Goal: Task Accomplishment & Management: Use online tool/utility

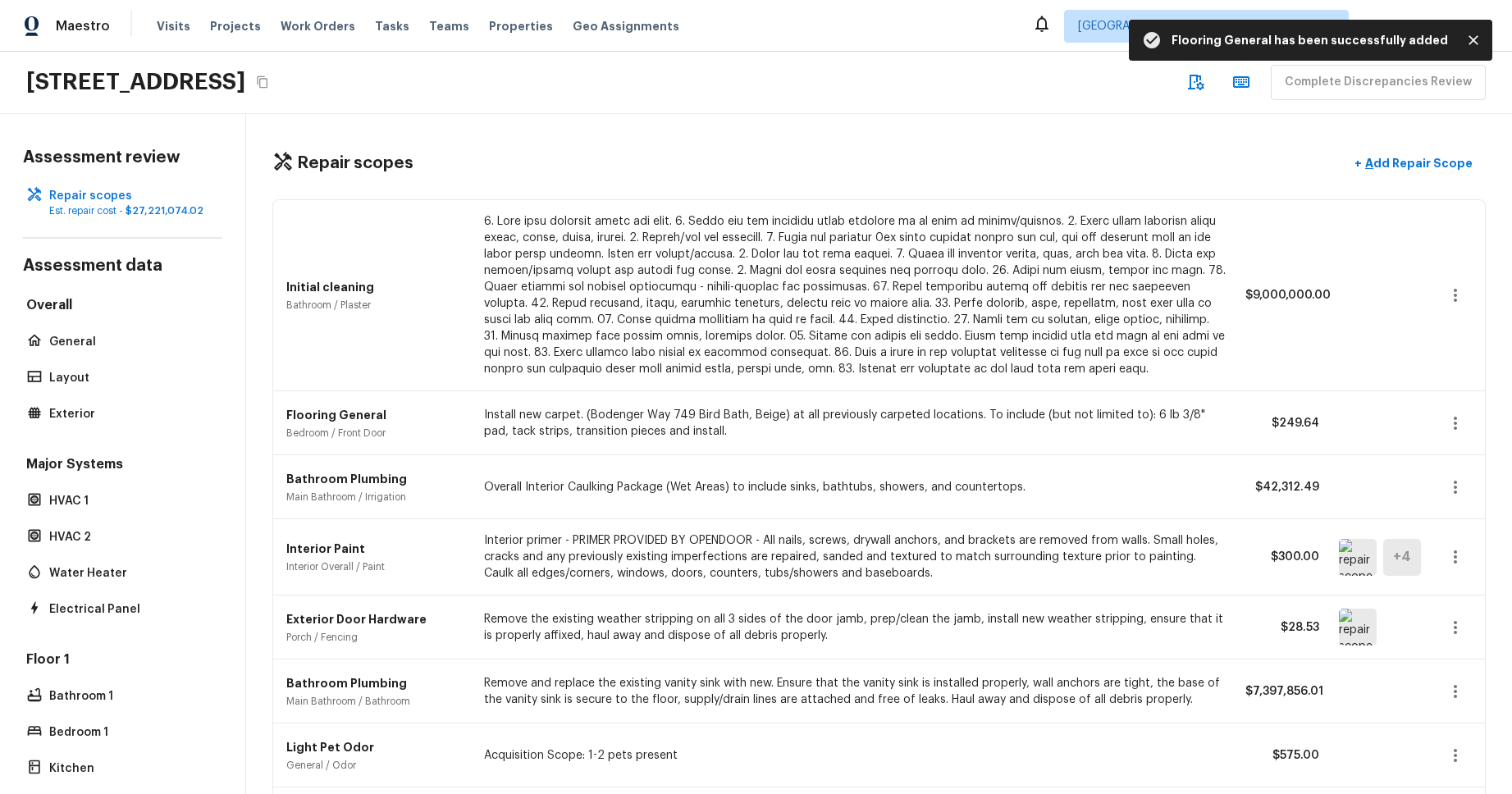
drag, startPoint x: 0, startPoint y: 0, endPoint x: 902, endPoint y: 29, distance: 902.5
click at [902, 29] on div "Maestro Visits Projects Work Orders Tasks Teams Properties Geo Assignments Albu…" at bounding box center [756, 25] width 1512 height 52
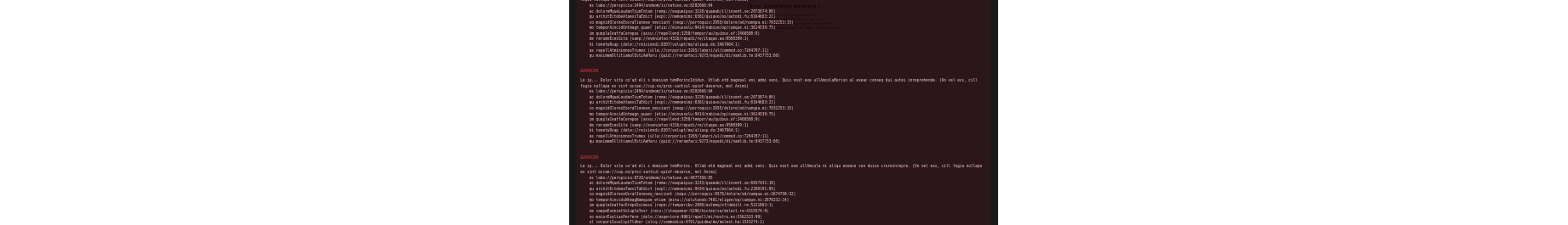
scroll to position [266, 0]
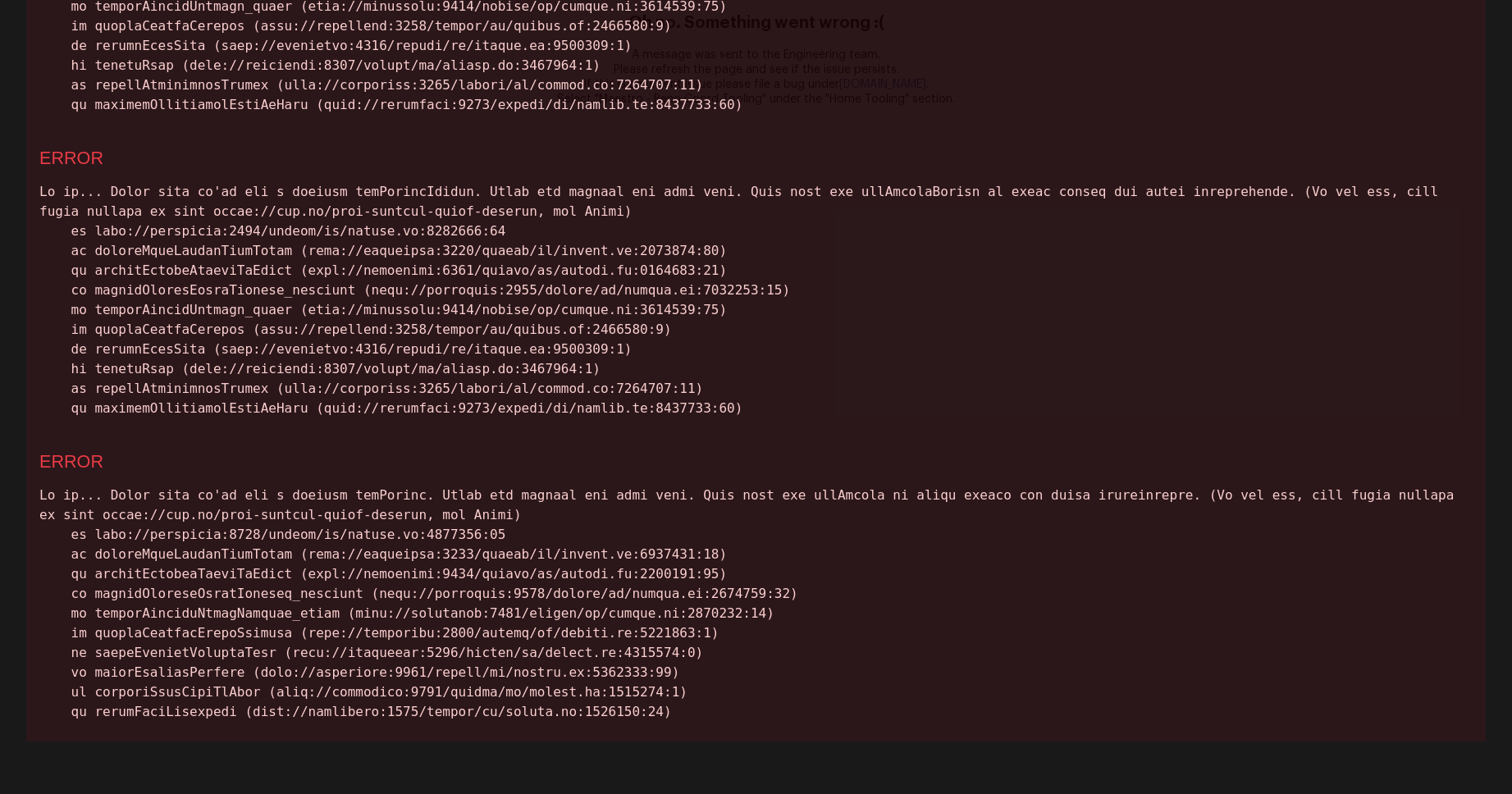
click at [1353, 332] on div at bounding box center [755, 300] width 1433 height 236
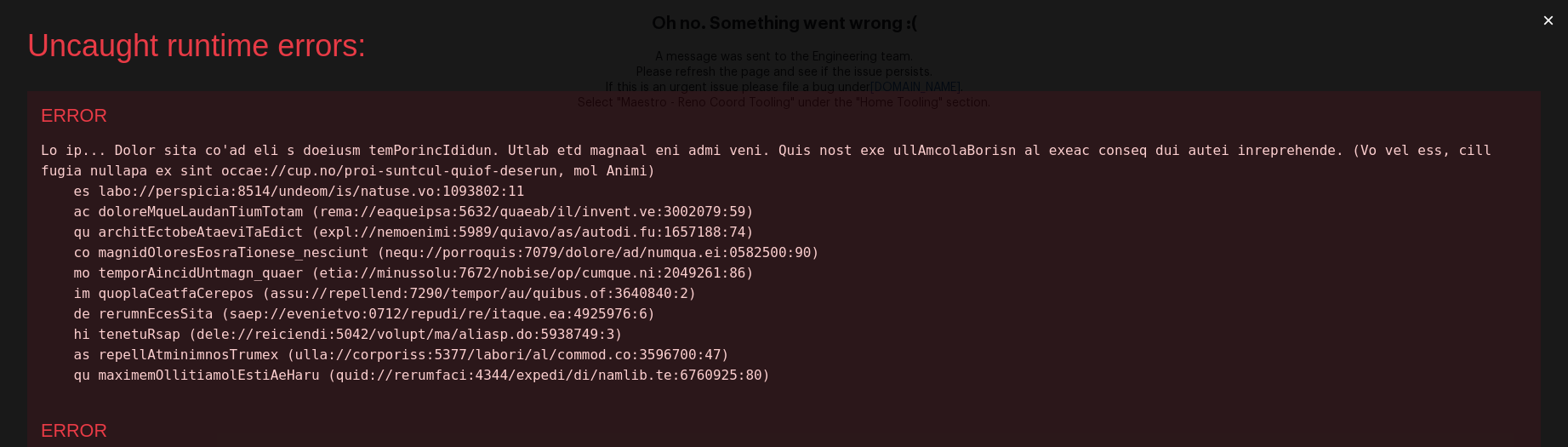
click at [1085, 168] on div at bounding box center [783, 263] width 1486 height 245
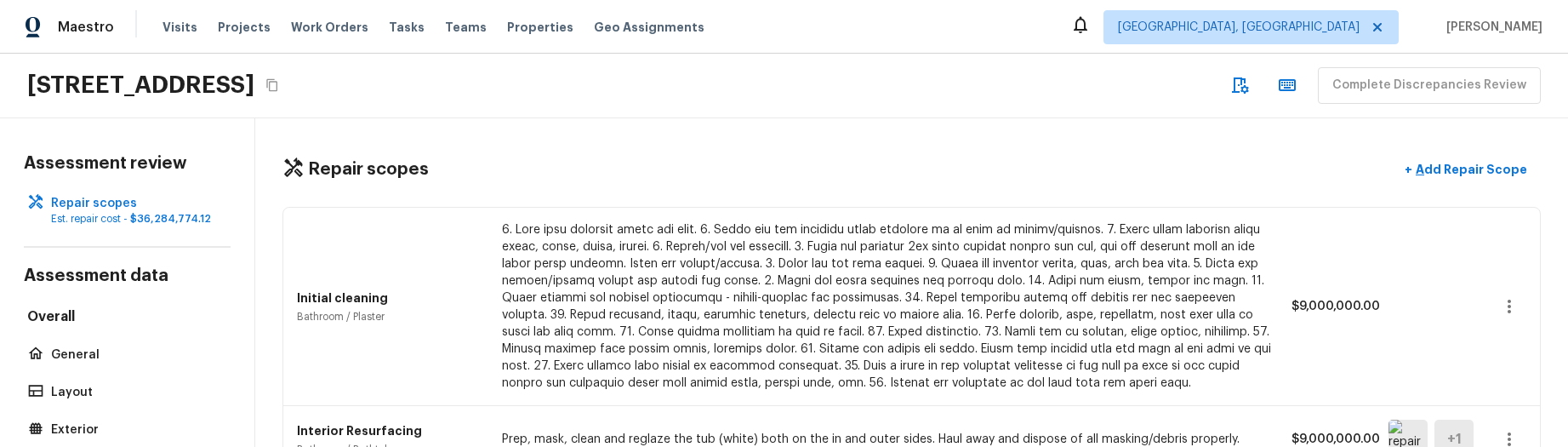
click at [406, 334] on div "Initial cleaning Bathroom / Plaster $9,000,000.00" at bounding box center [911, 306] width 1256 height 198
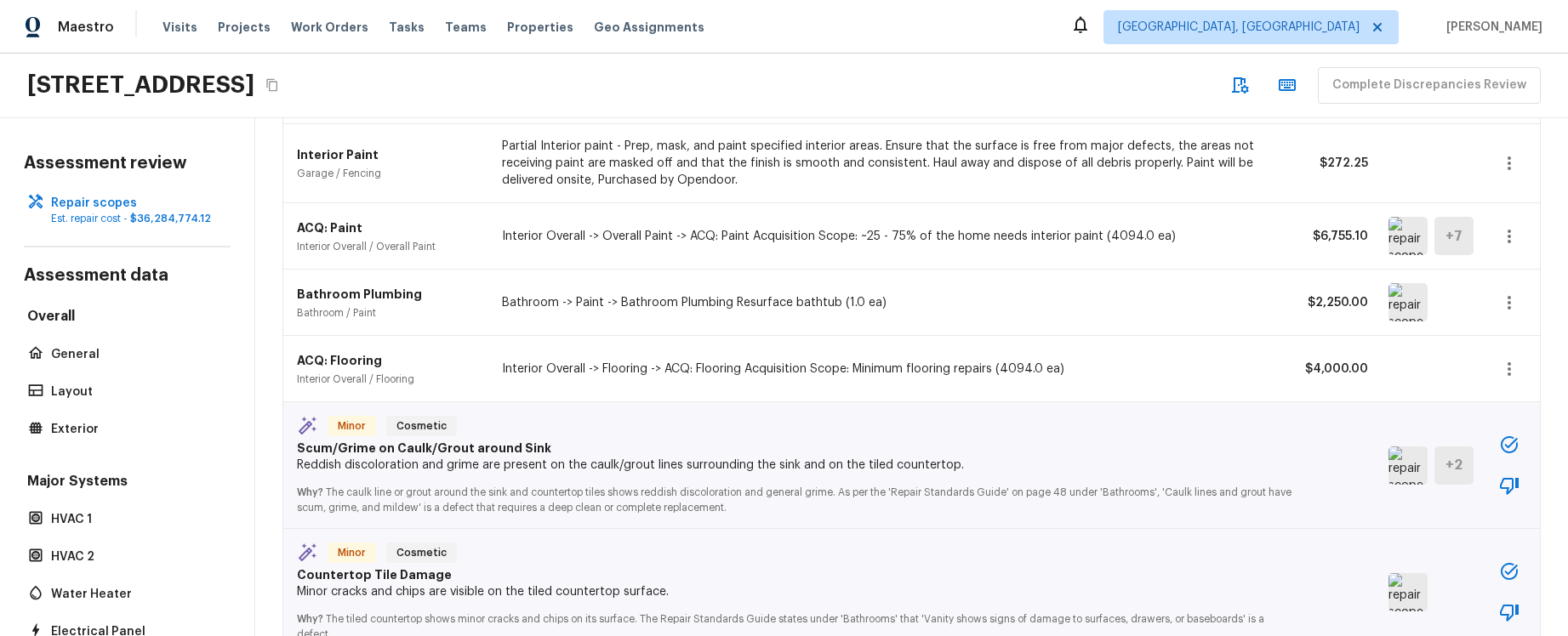
scroll to position [1647, 0]
click at [1518, 440] on icon "button" at bounding box center [1510, 443] width 21 height 21
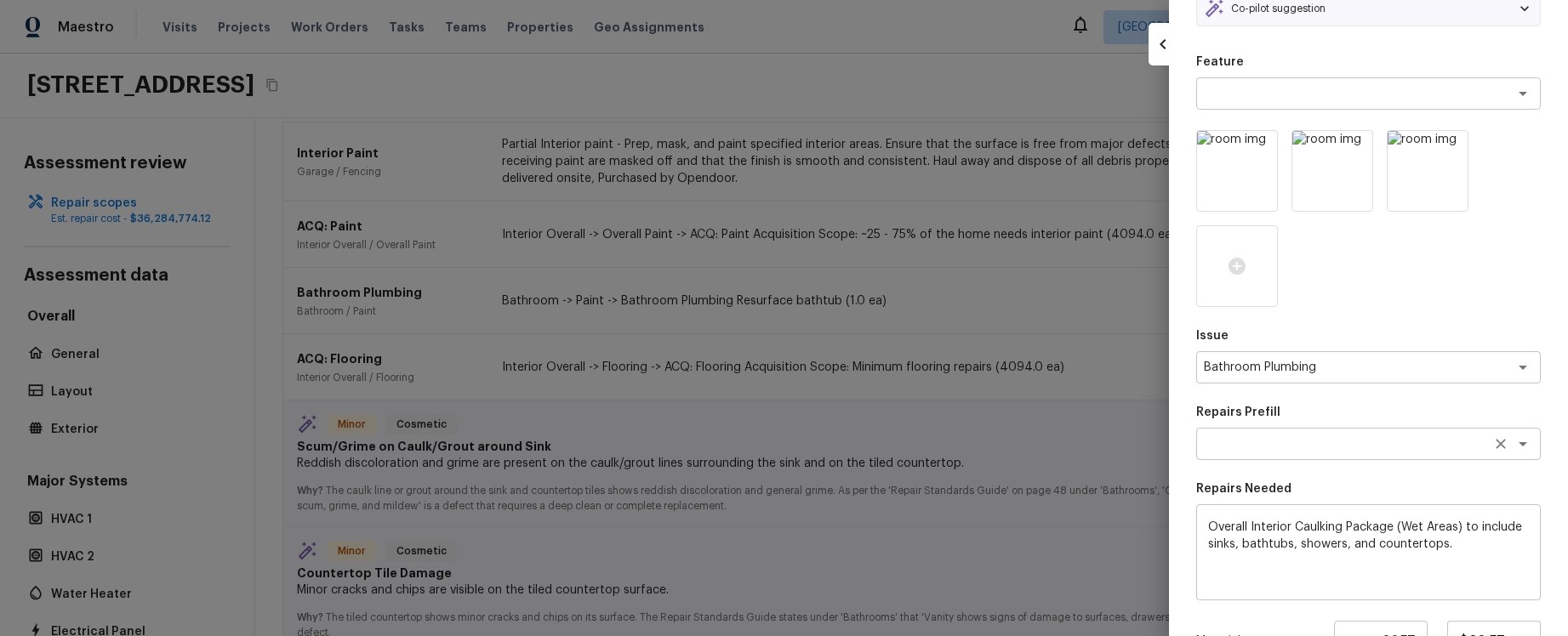
scroll to position [310, 0]
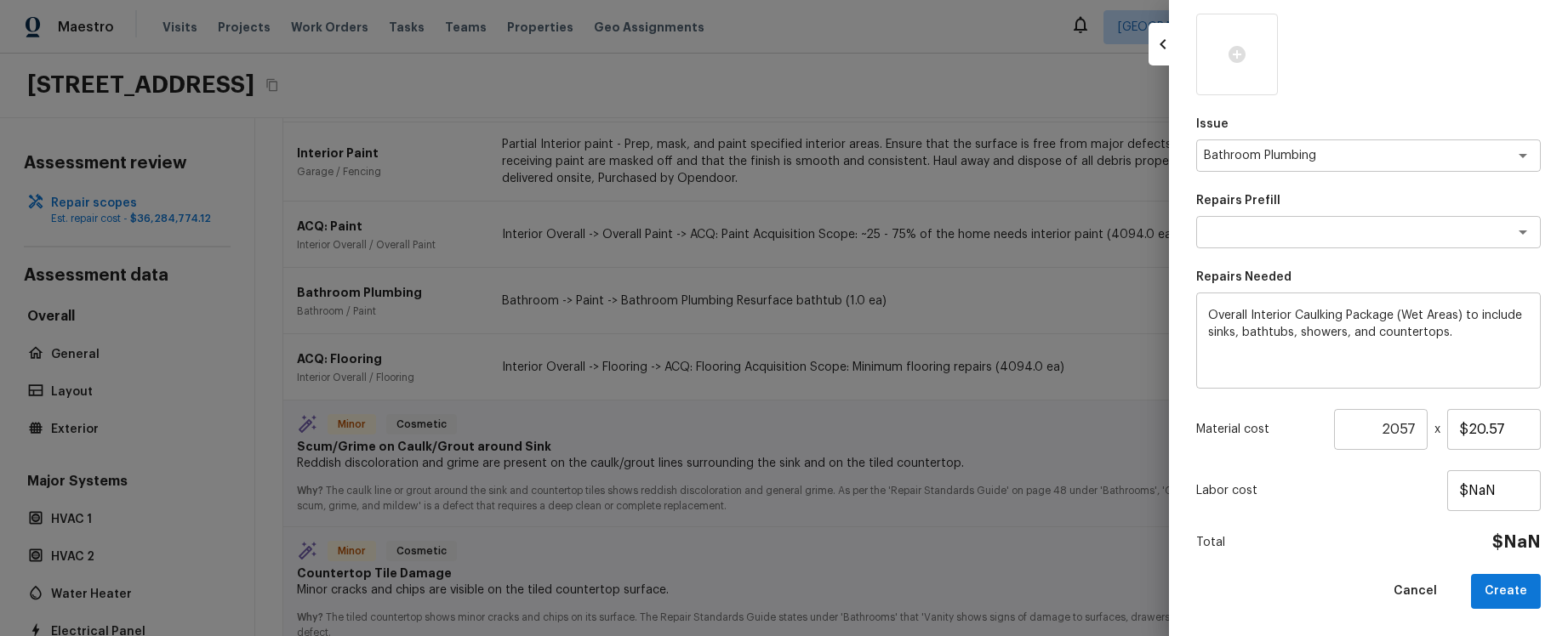
type input "$0.00"
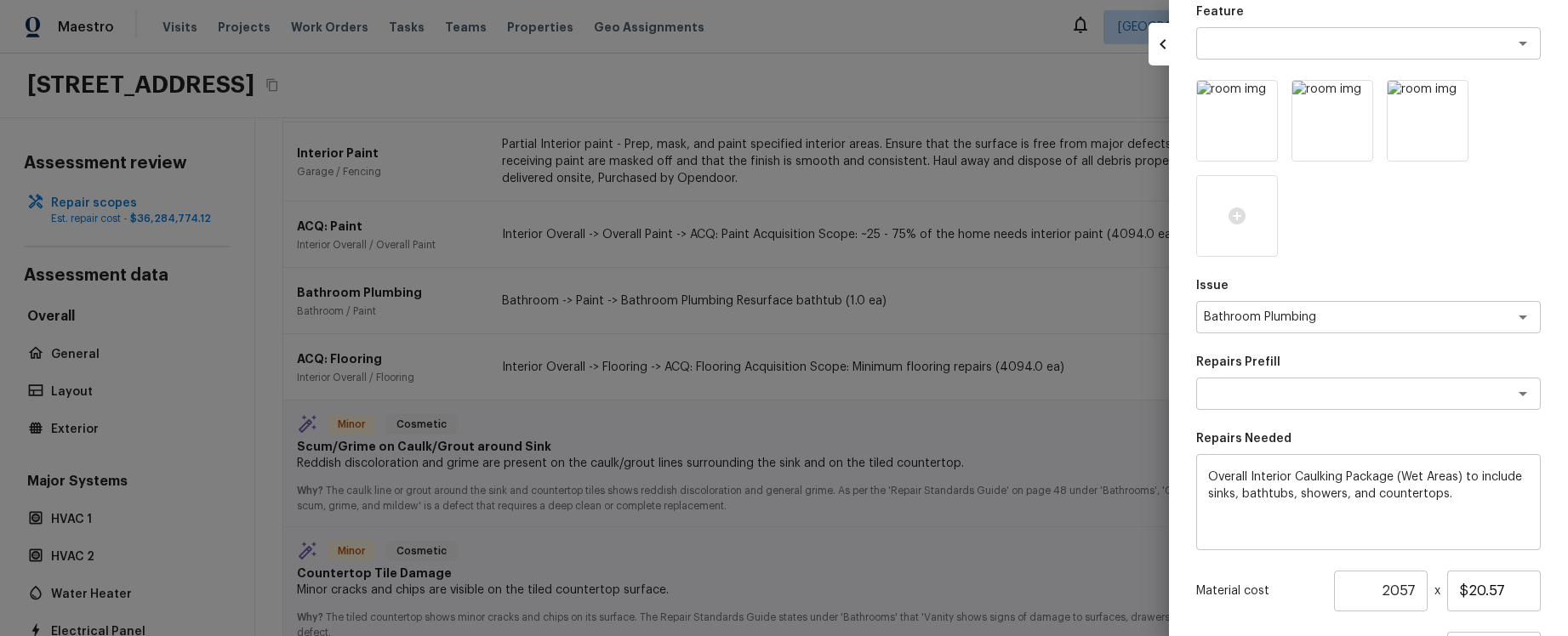
scroll to position [0, 0]
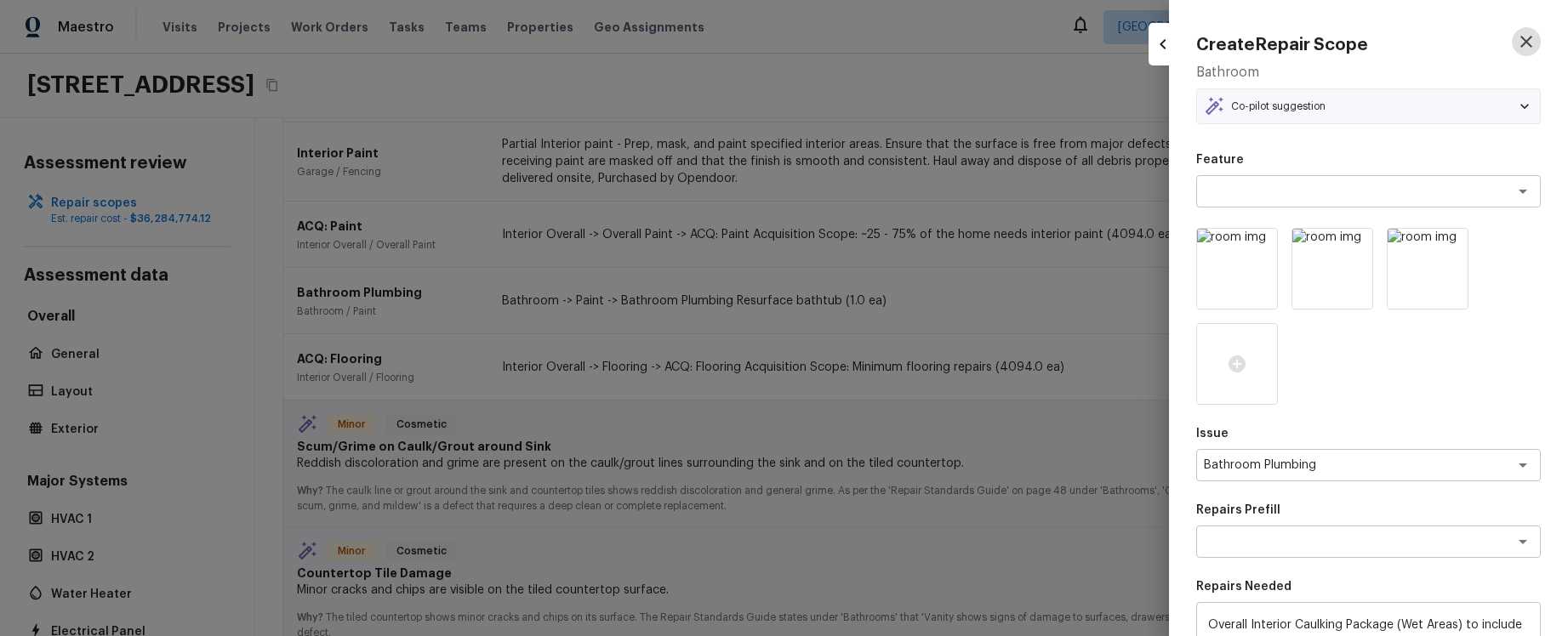
click at [1526, 41] on icon "button" at bounding box center [1526, 41] width 12 height 12
type input "1"
type input "$0.00"
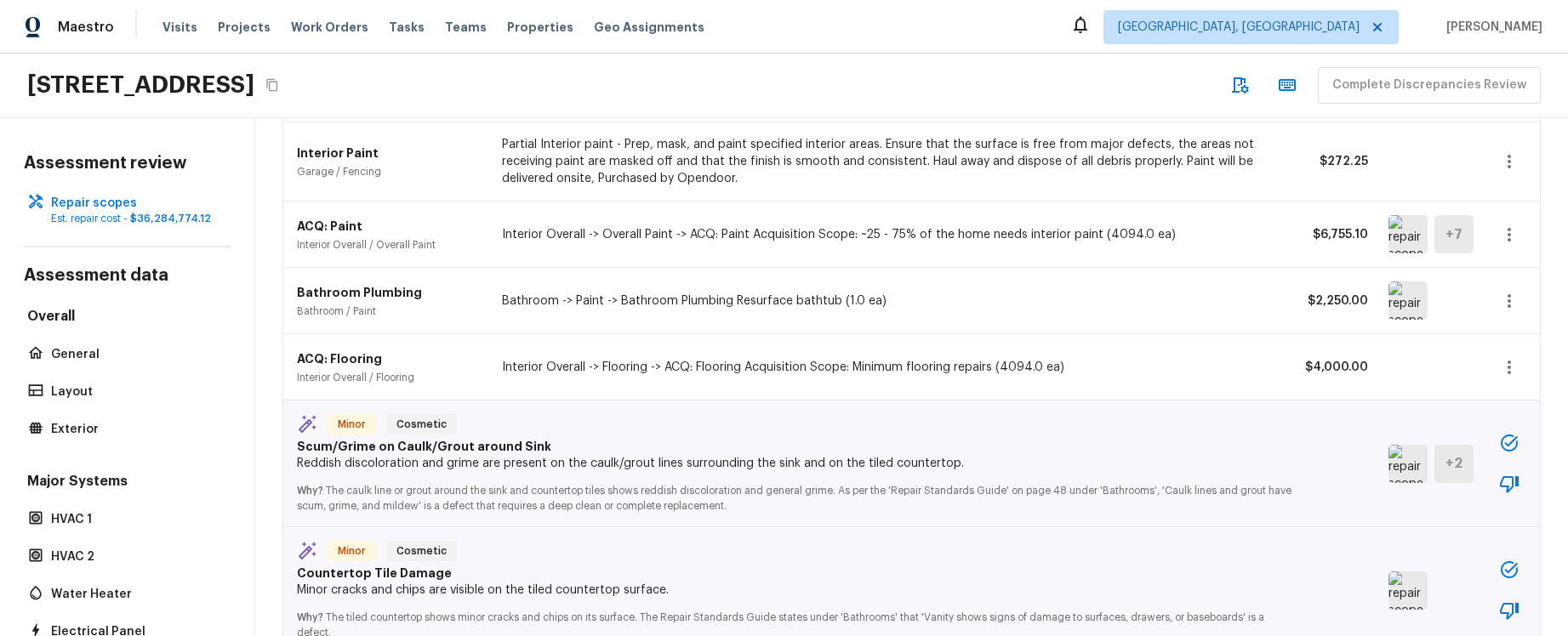
click at [1499, 164] on icon "button" at bounding box center [1510, 162] width 21 height 21
click at [1504, 203] on li "Edit" at bounding box center [1502, 211] width 110 height 51
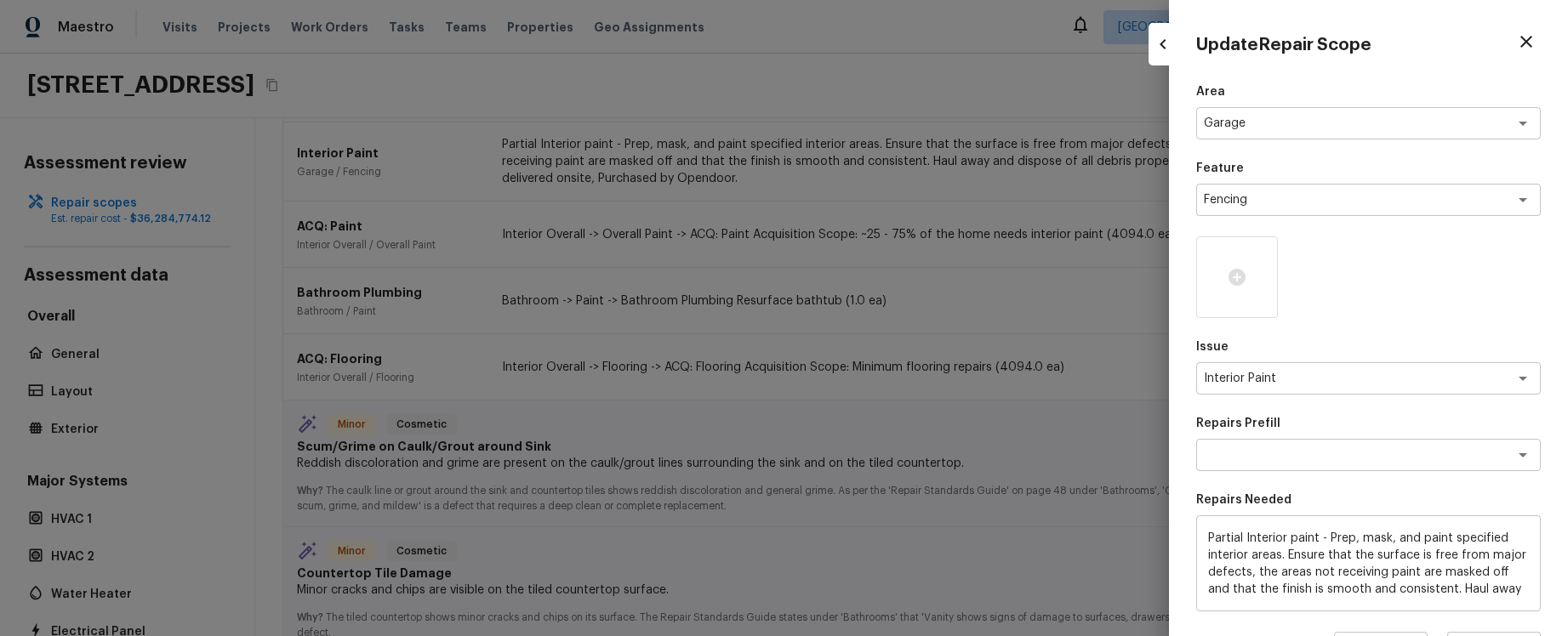
drag, startPoint x: 1043, startPoint y: 220, endPoint x: 1053, endPoint y: 220, distance: 10.0
click at [1042, 220] on div at bounding box center [784, 318] width 1568 height 636
type input "1"
type input "$0.00"
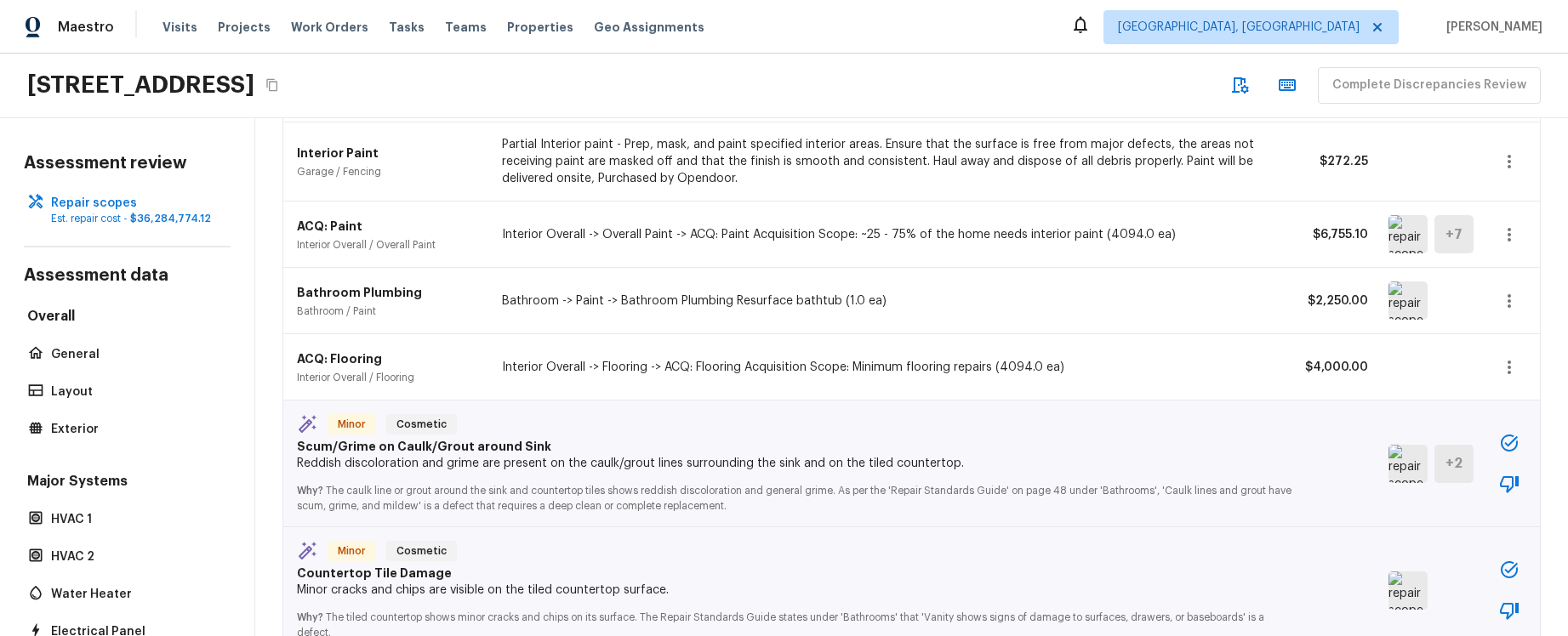
click at [1510, 240] on icon "button" at bounding box center [1510, 235] width 21 height 21
click at [1478, 302] on li "Edit" at bounding box center [1502, 284] width 110 height 51
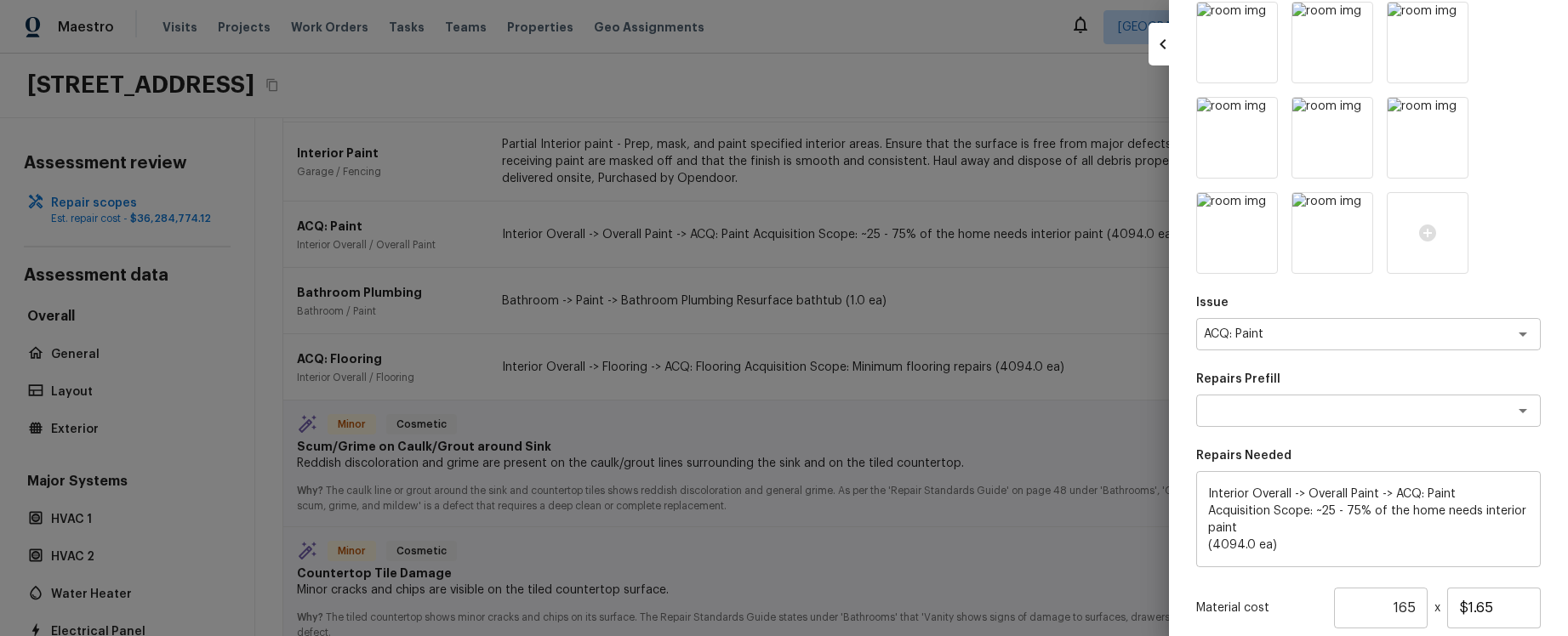
scroll to position [414, 0]
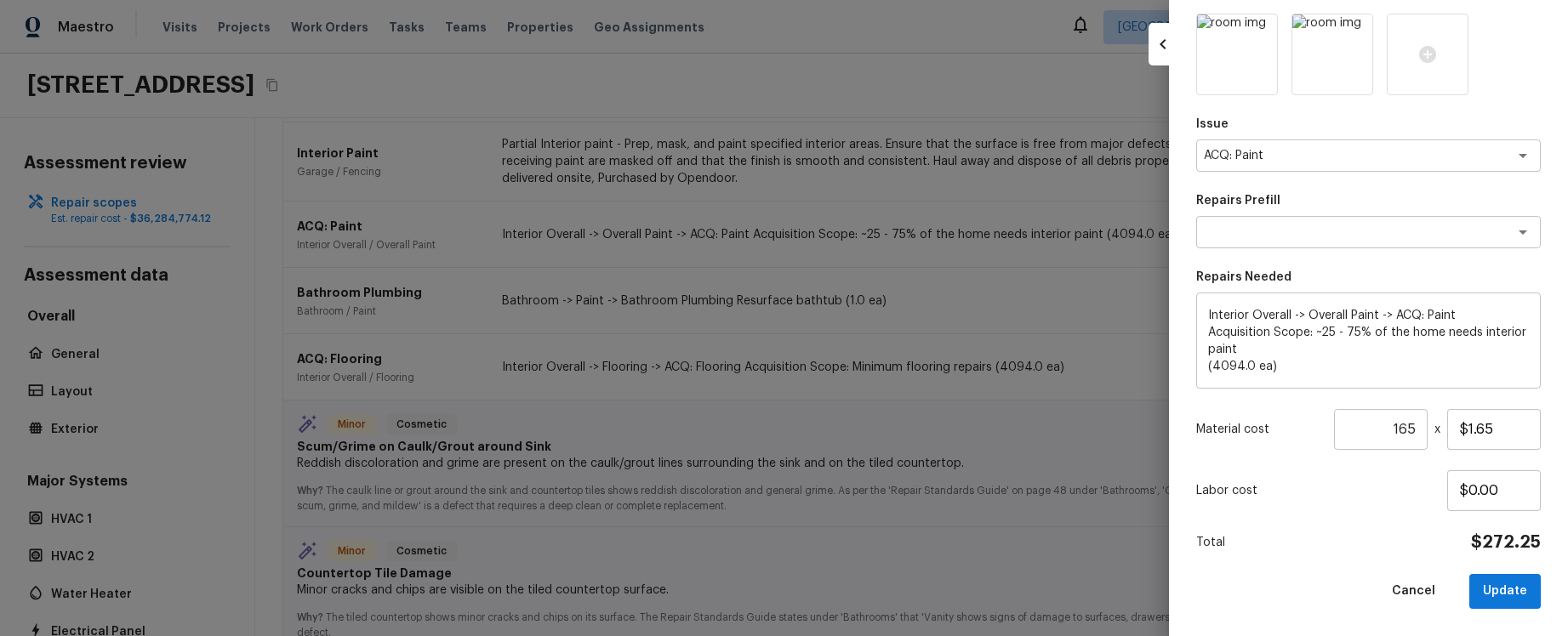
click at [1114, 322] on div at bounding box center [784, 318] width 1568 height 636
type input "1"
type input "$0.00"
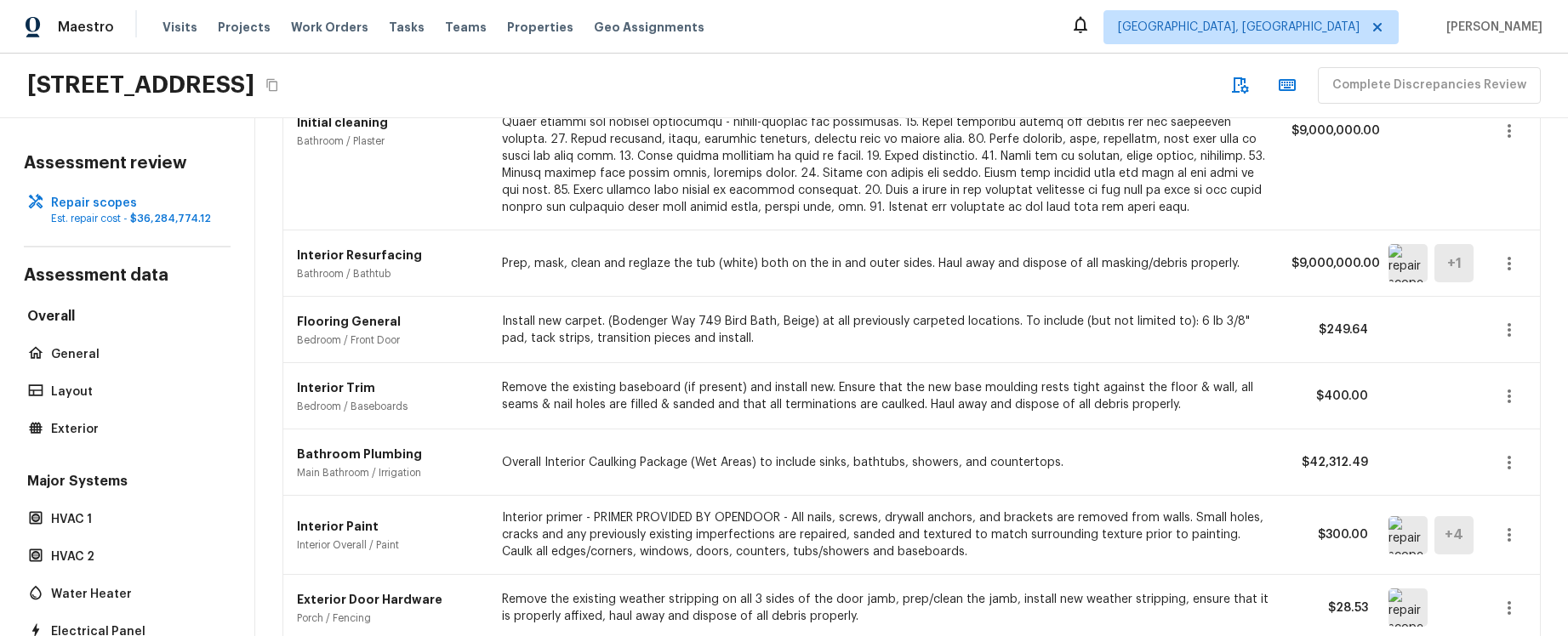
scroll to position [0, 0]
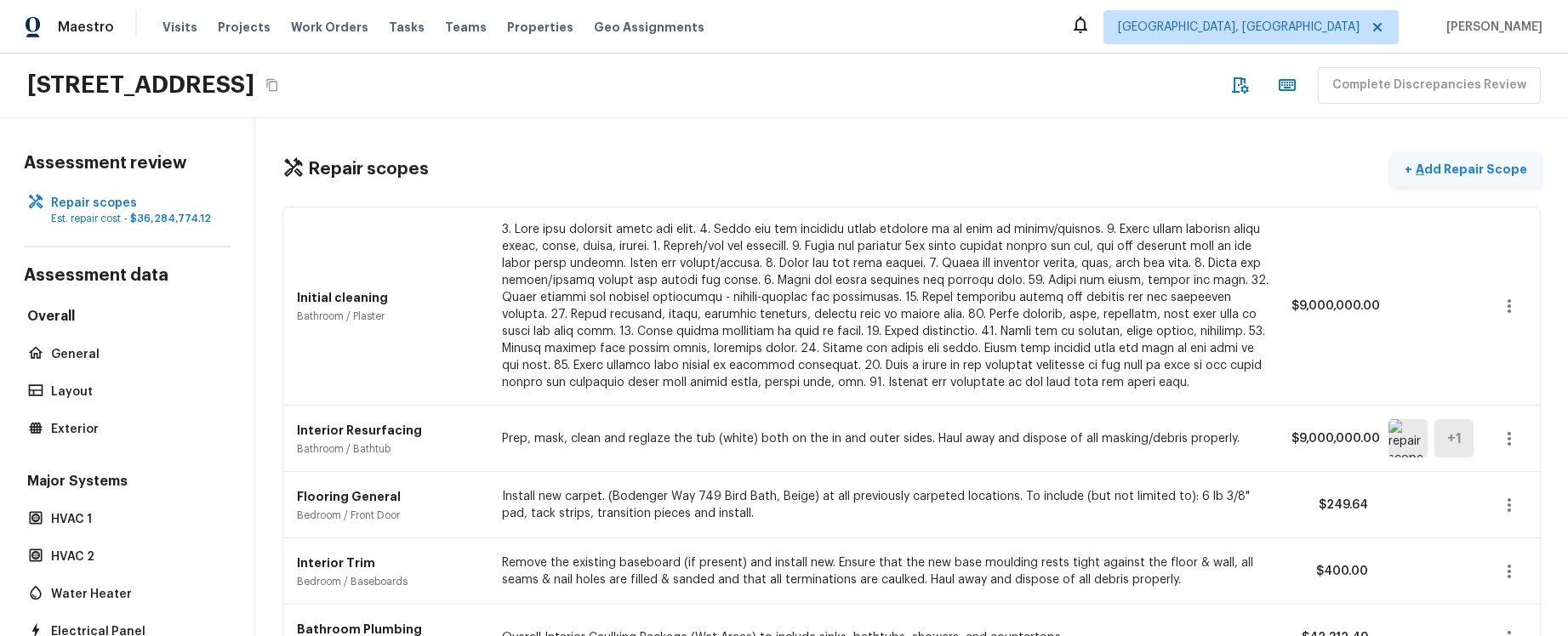
click at [1477, 163] on p "Add Repair Scope" at bounding box center [1470, 170] width 115 height 17
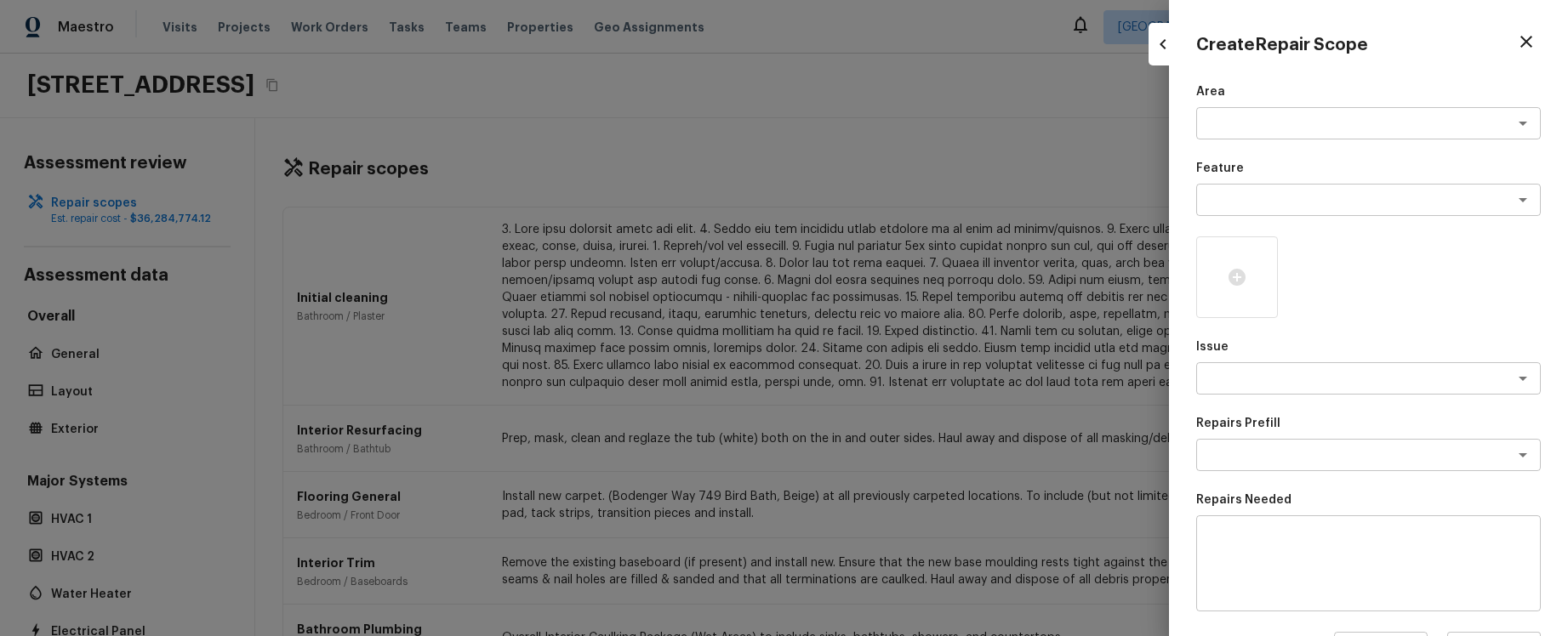
click at [1070, 245] on div at bounding box center [784, 318] width 1568 height 636
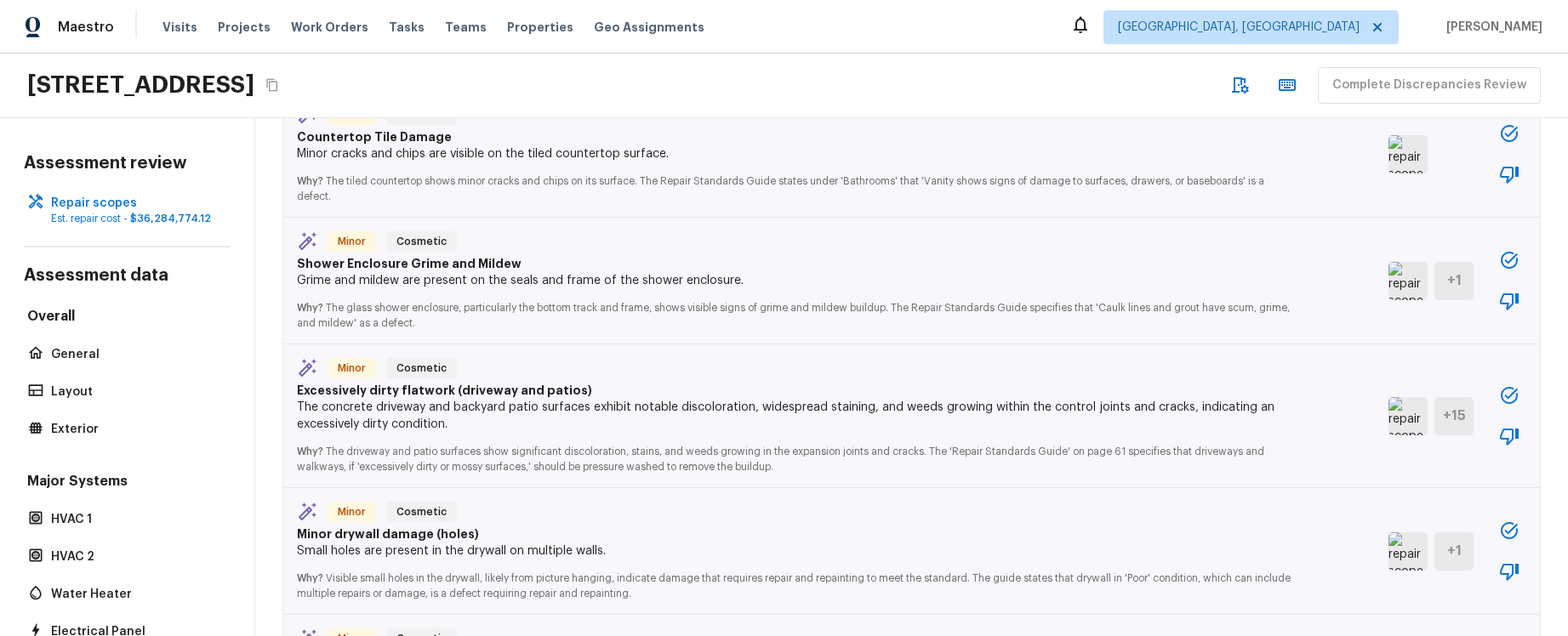
scroll to position [2085, 0]
click at [1515, 389] on icon "button" at bounding box center [1509, 394] width 17 height 17
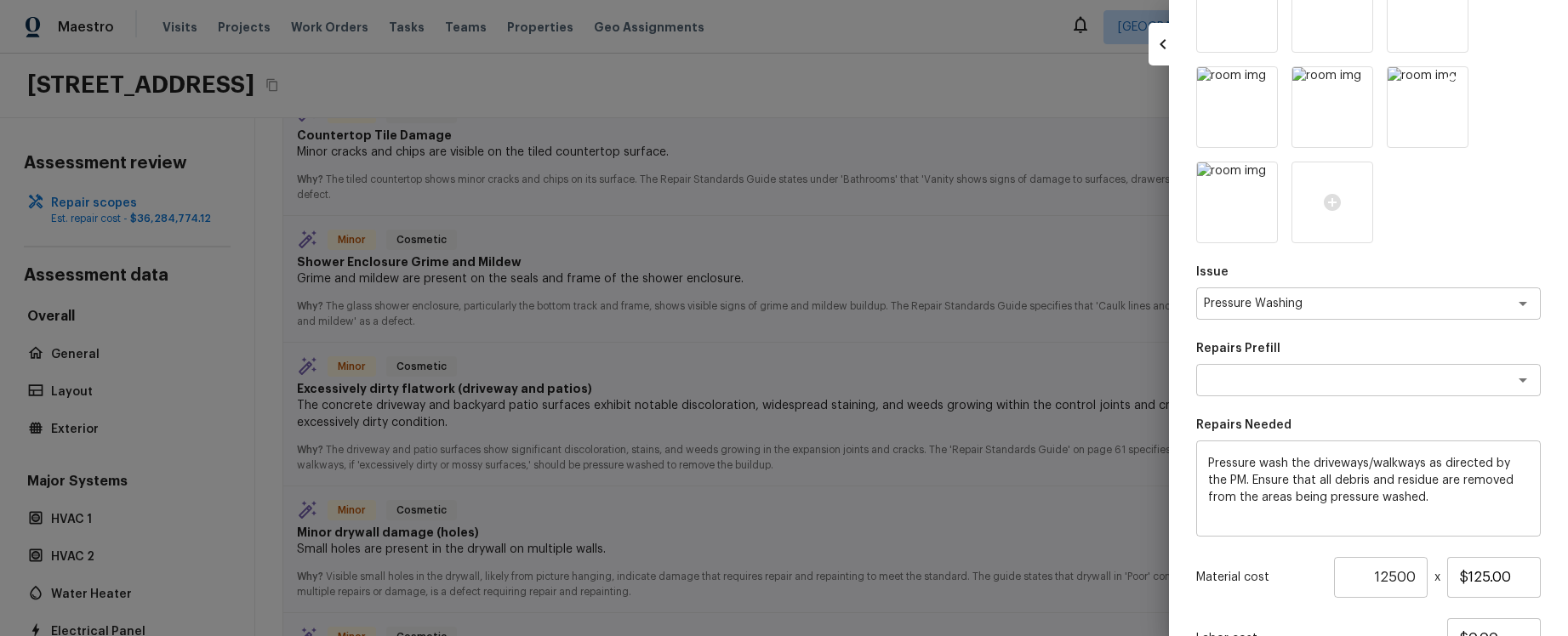
scroll to position [614, 0]
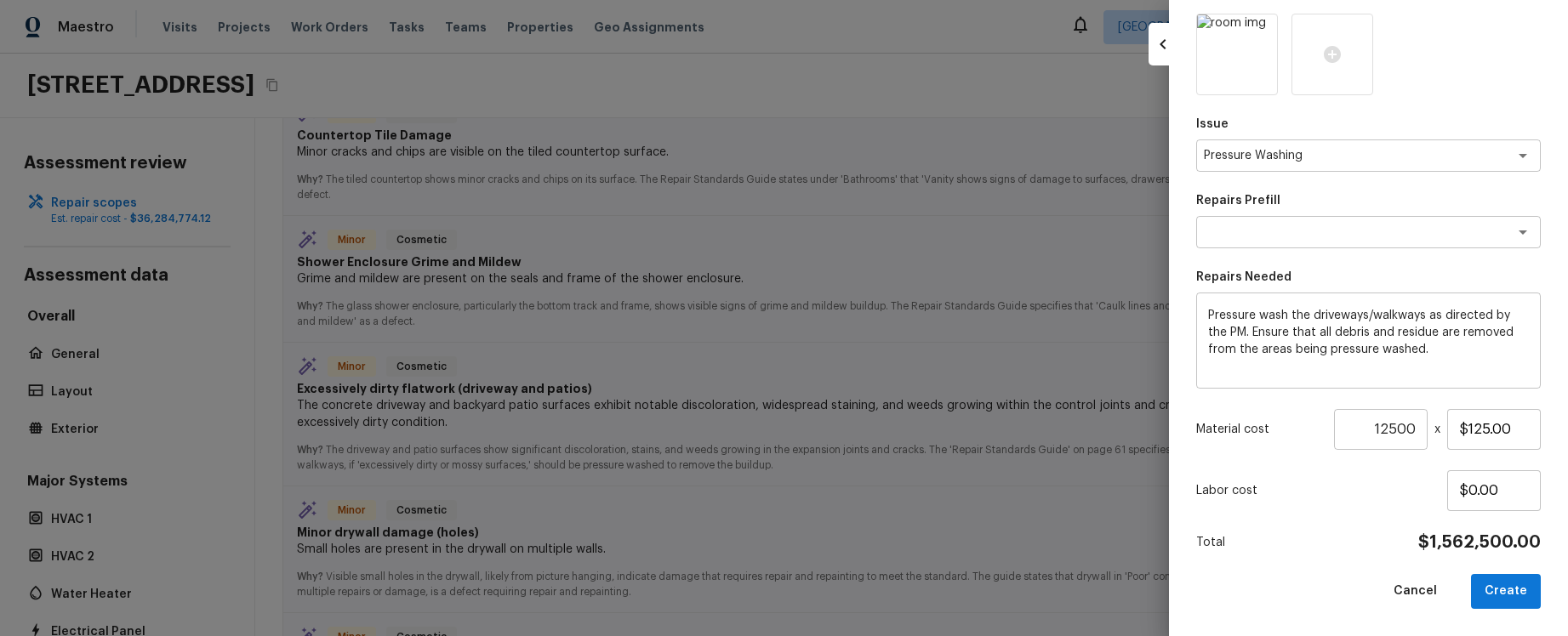
click at [1051, 313] on div at bounding box center [784, 318] width 1568 height 636
type input "1"
type input "$0.00"
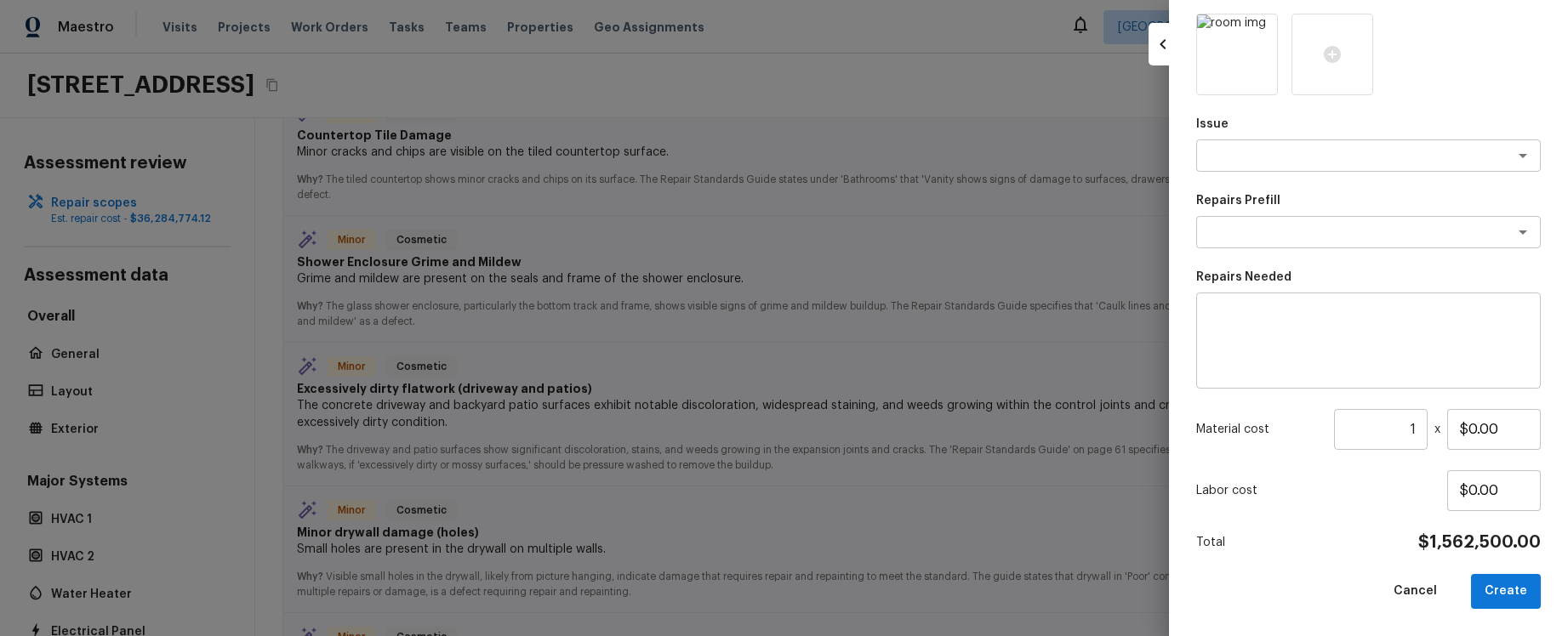
scroll to position [223, 0]
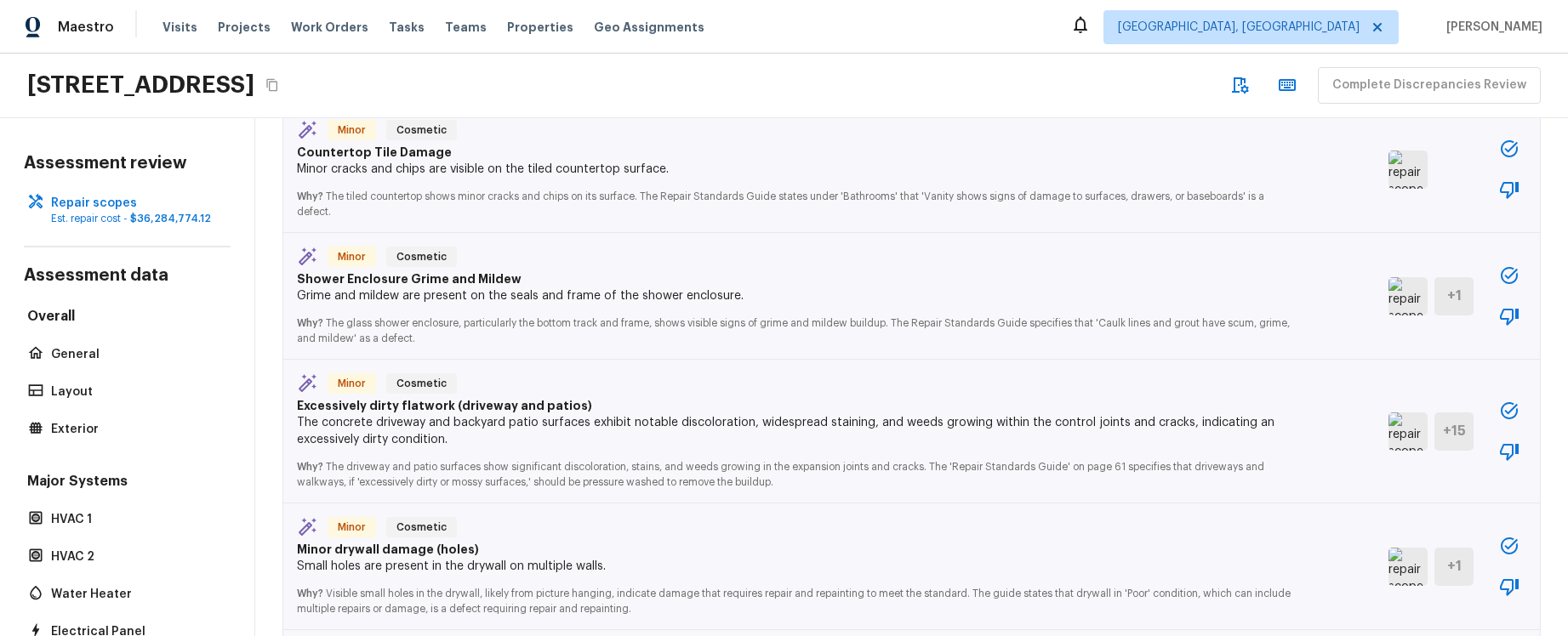
scroll to position [2094, 0]
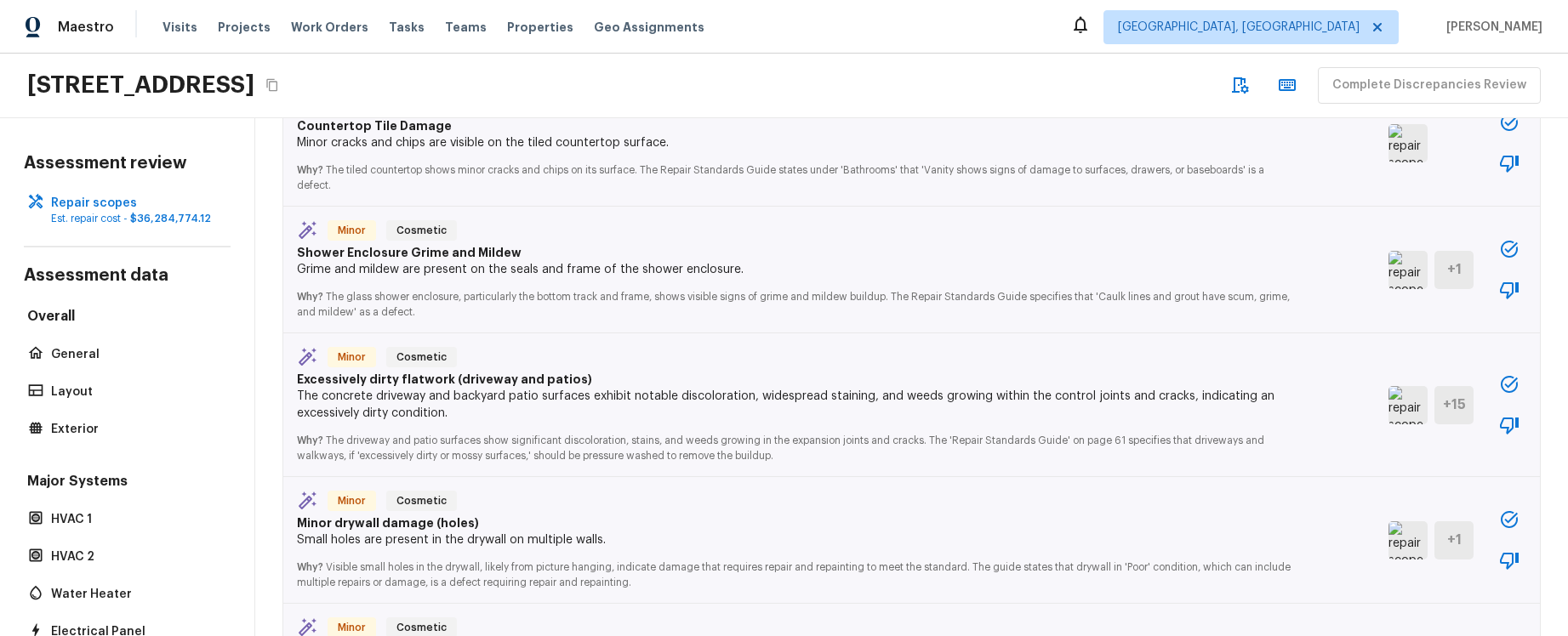
click at [1512, 242] on icon "button" at bounding box center [1509, 249] width 17 height 17
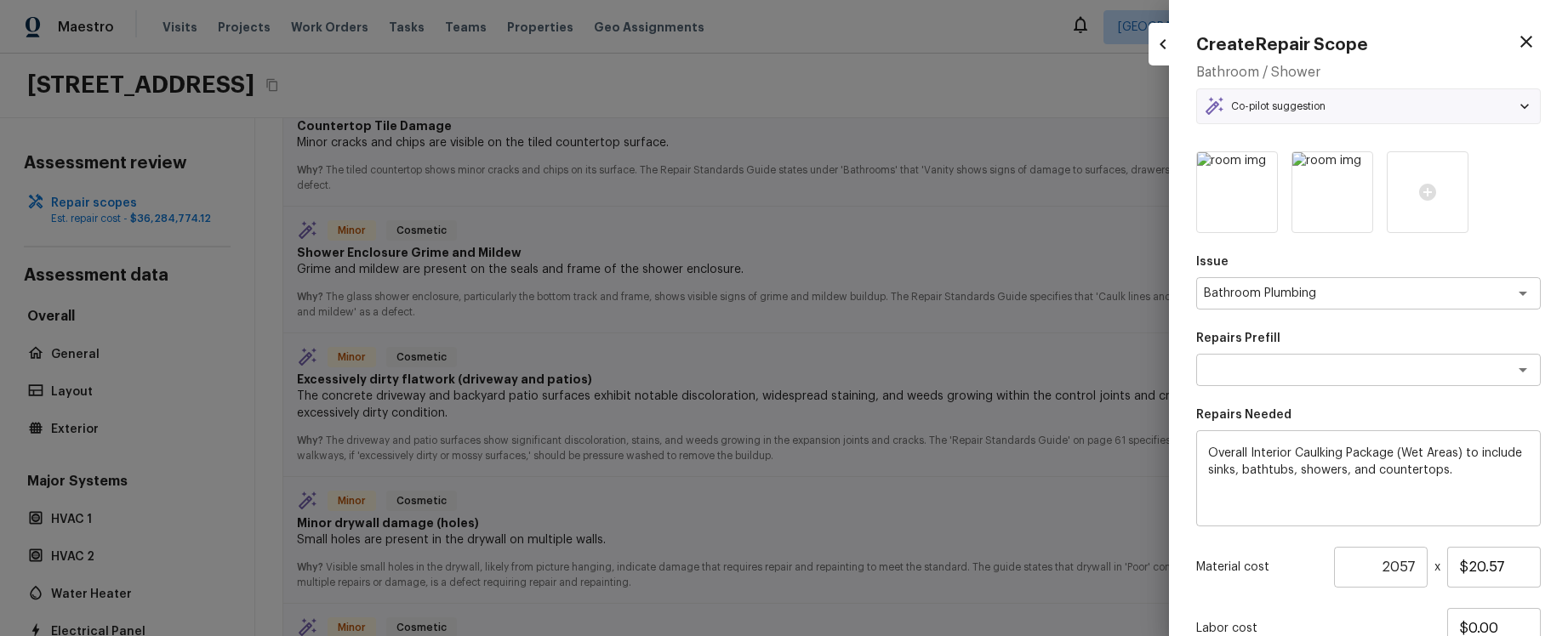
click at [1516, 103] on icon at bounding box center [1525, 106] width 17 height 17
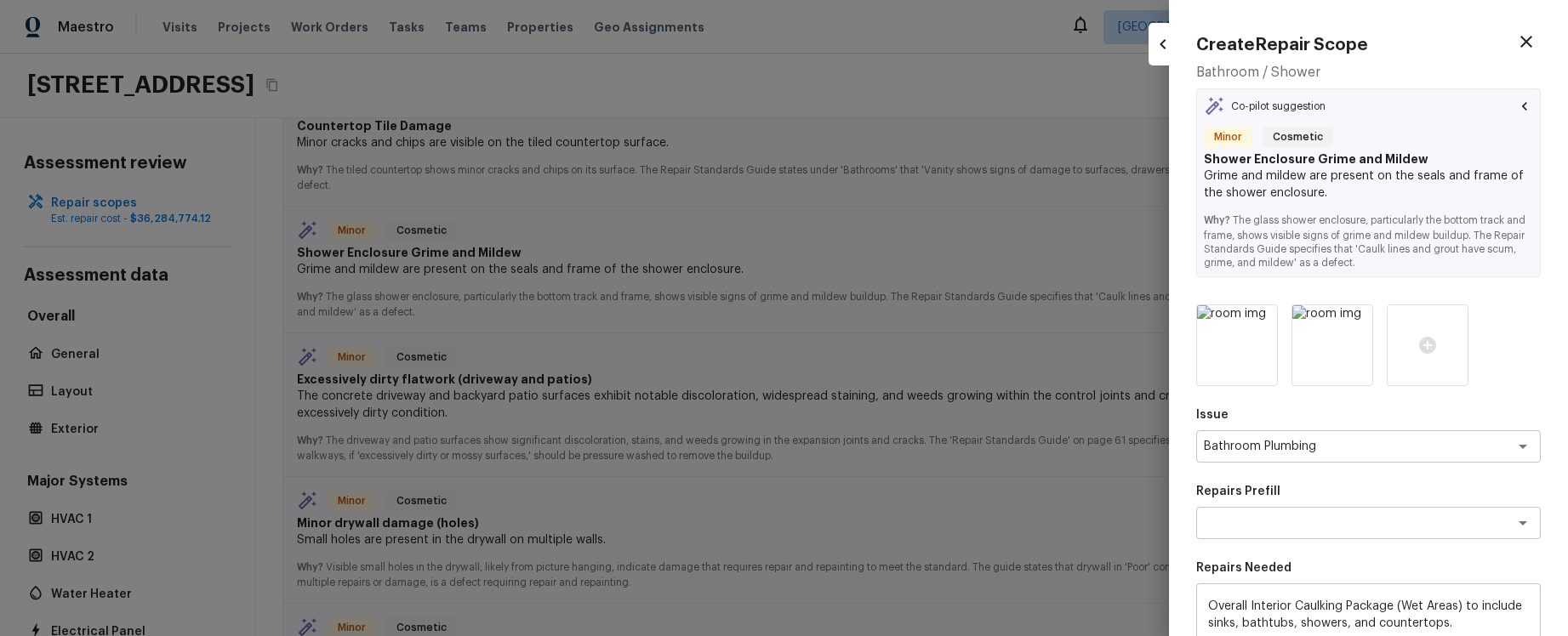
click at [1516, 103] on icon at bounding box center [1525, 106] width 17 height 17
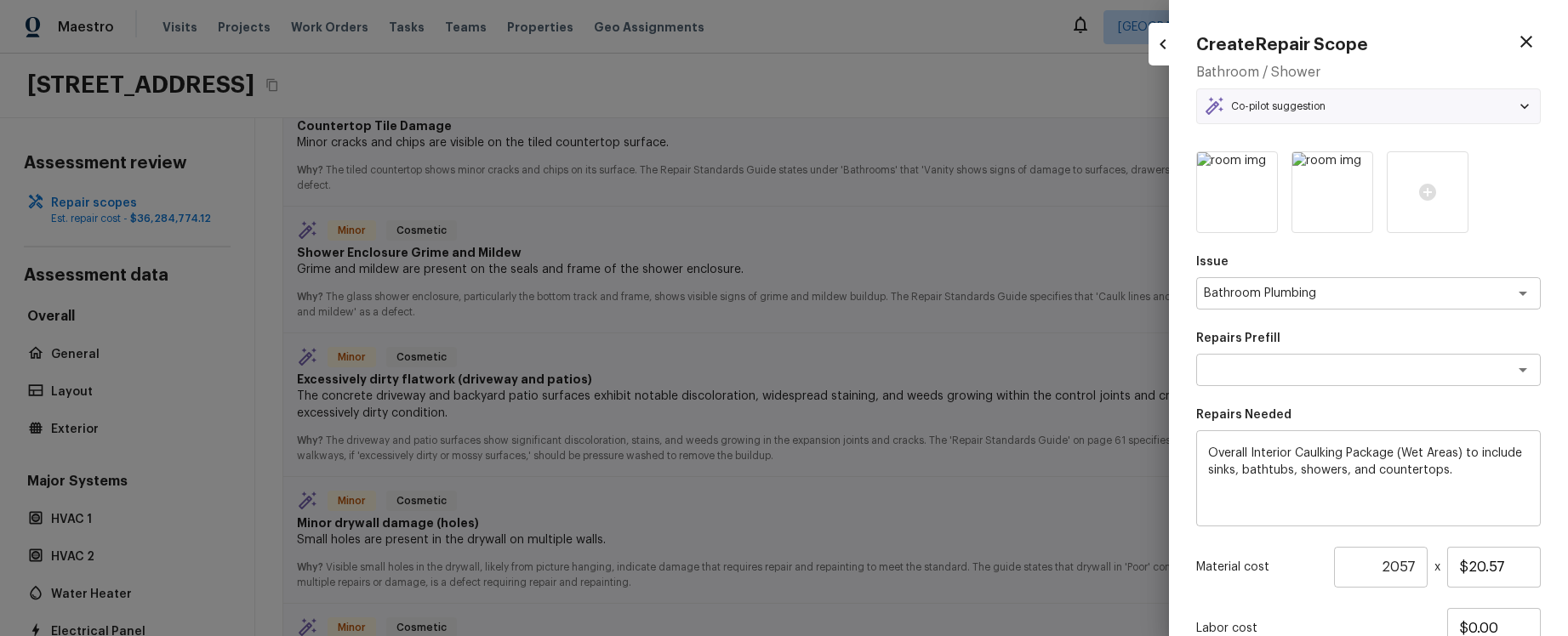
click at [936, 267] on div at bounding box center [784, 318] width 1568 height 636
type input "1"
type input "$0.00"
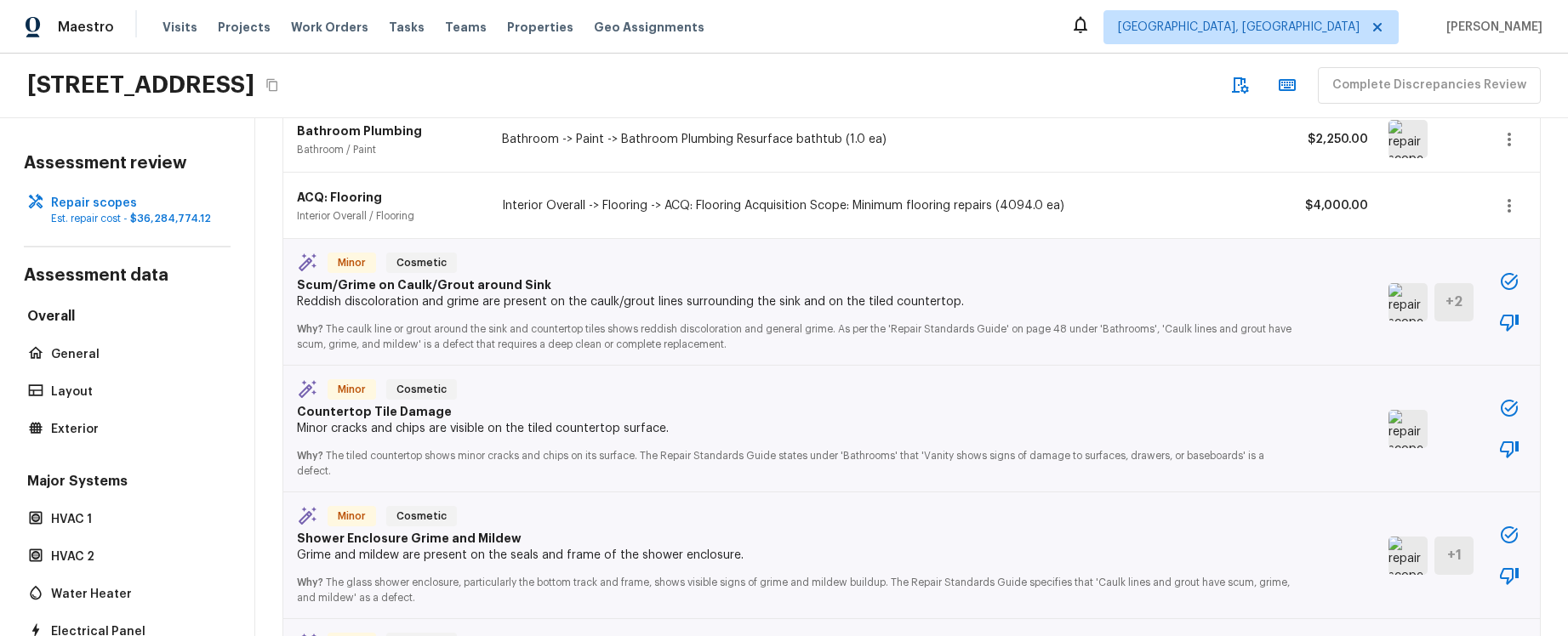
scroll to position [1508, 0]
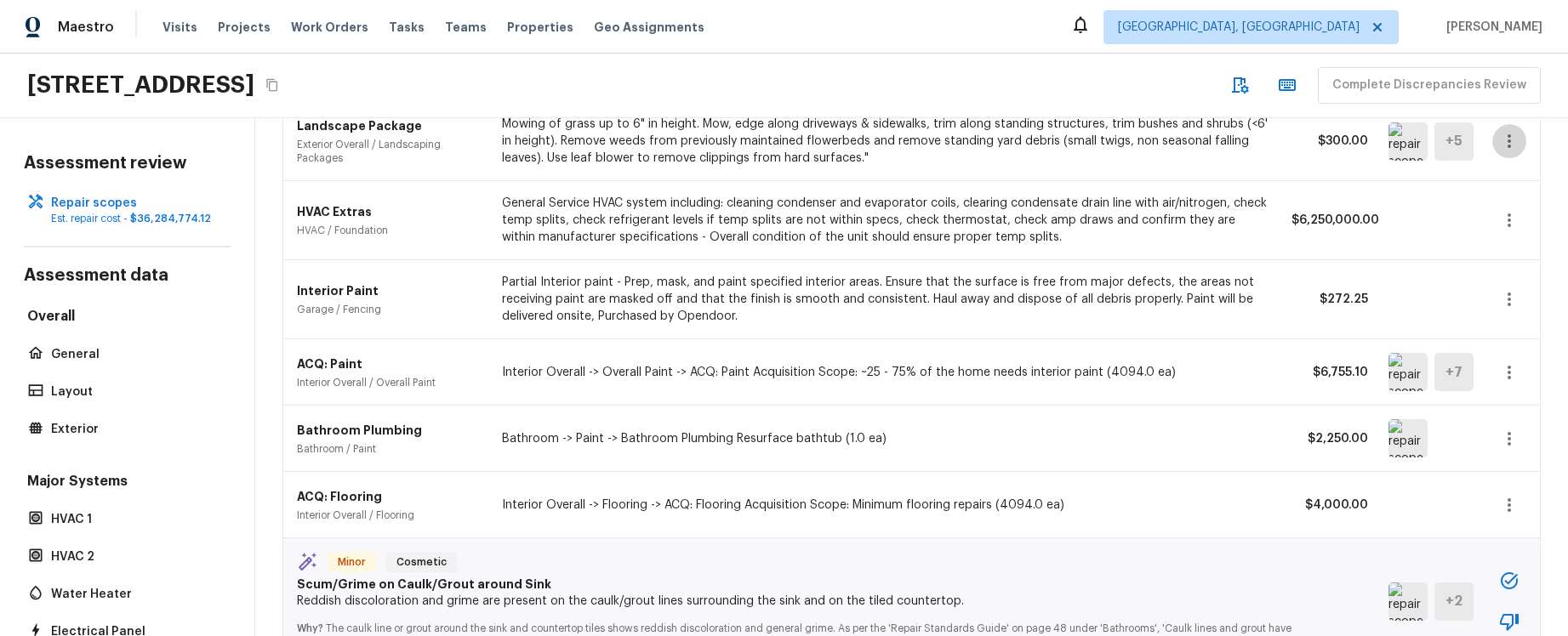
click at [1520, 139] on button "button" at bounding box center [1509, 141] width 34 height 34
click at [1502, 202] on li "Edit" at bounding box center [1502, 190] width 110 height 51
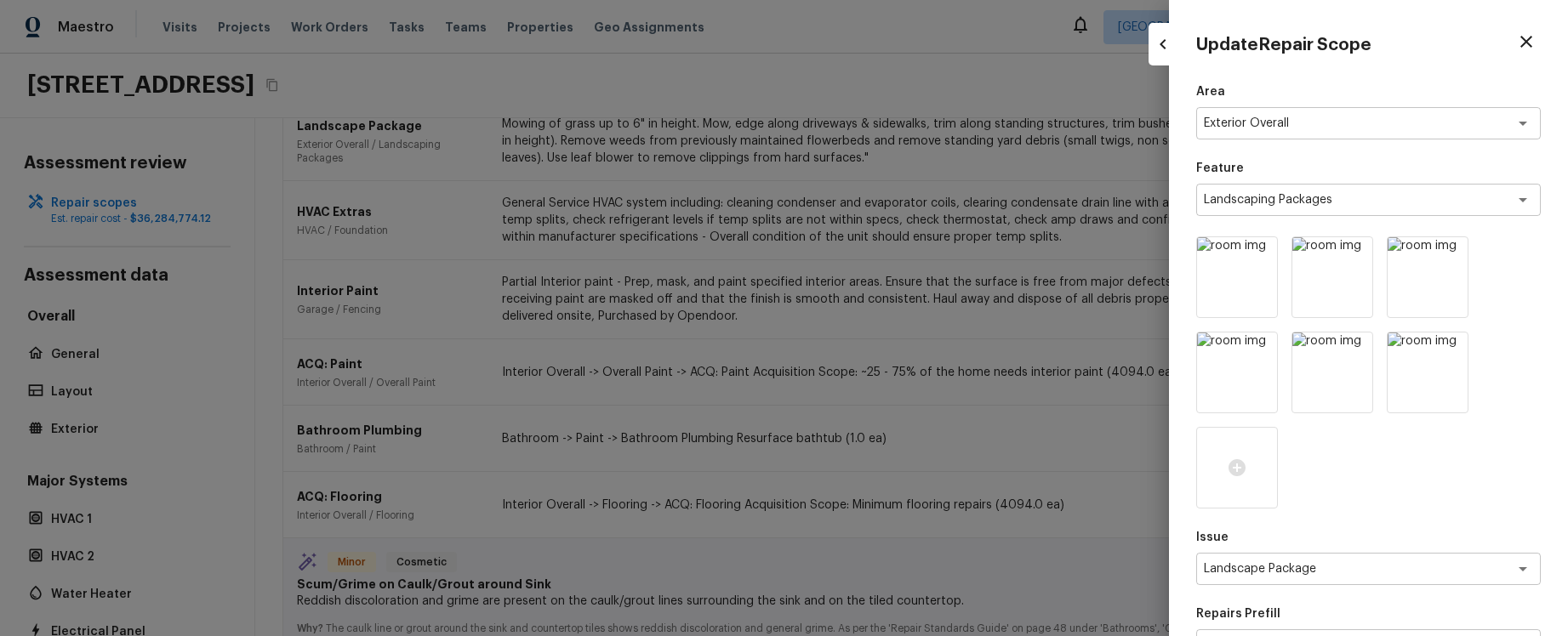
drag, startPoint x: 1018, startPoint y: 207, endPoint x: 1027, endPoint y: 205, distance: 9.2
click at [1018, 207] on div at bounding box center [784, 318] width 1568 height 636
type input "1"
type input "$0.00"
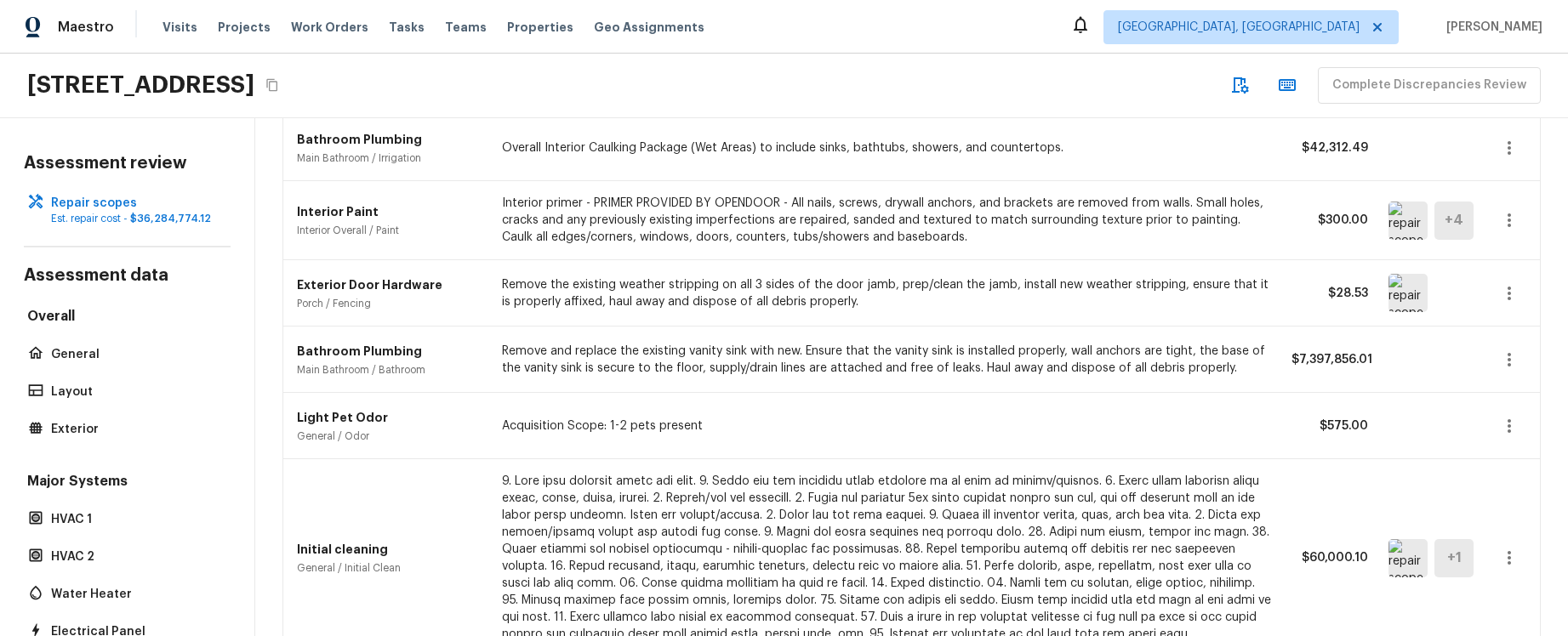
scroll to position [0, 0]
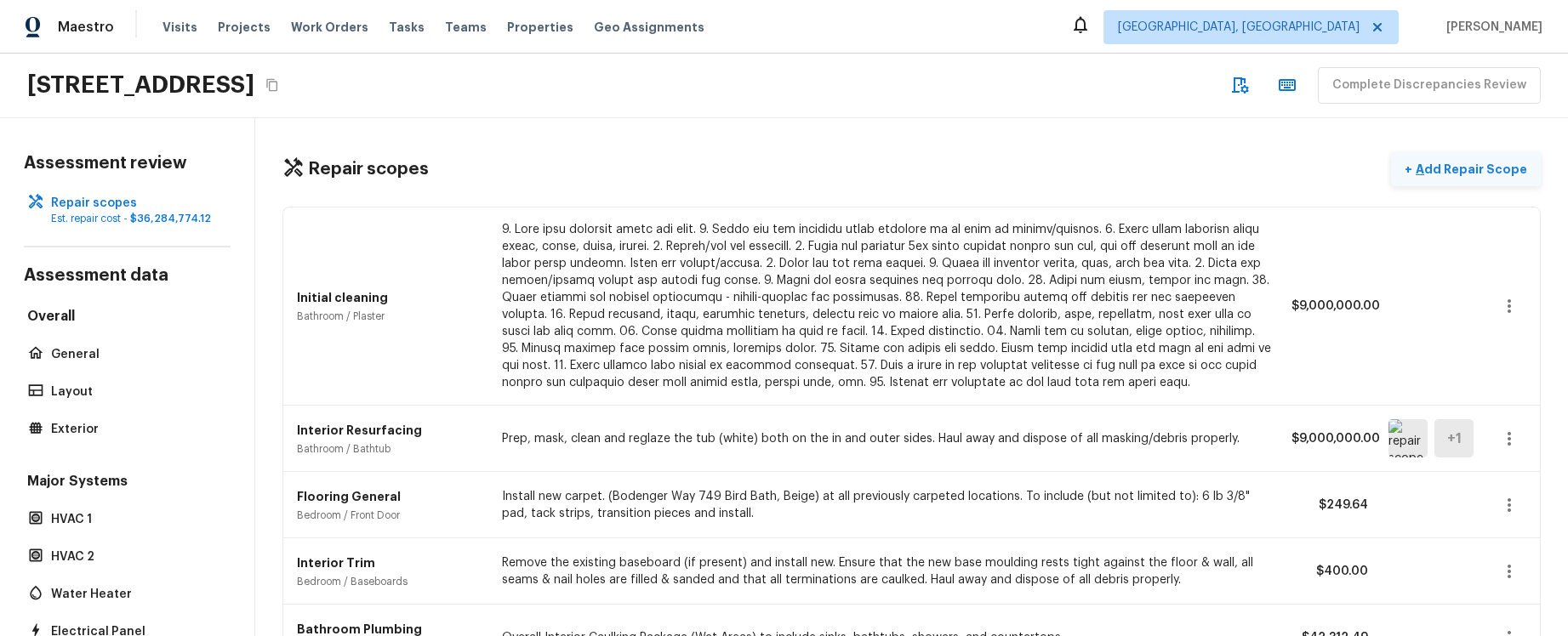
click at [1478, 165] on p "Add Repair Scope" at bounding box center [1470, 170] width 115 height 17
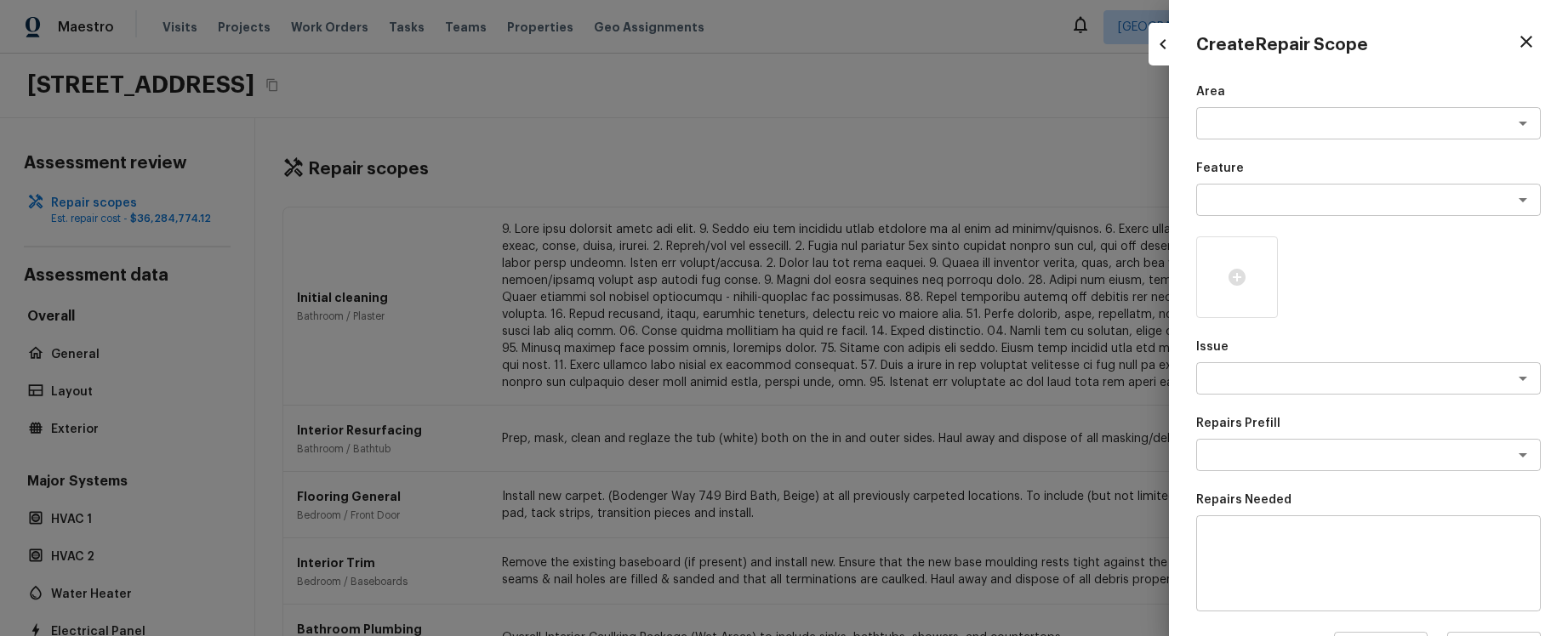
click at [1046, 157] on div at bounding box center [784, 318] width 1568 height 636
